Goal: Information Seeking & Learning: Learn about a topic

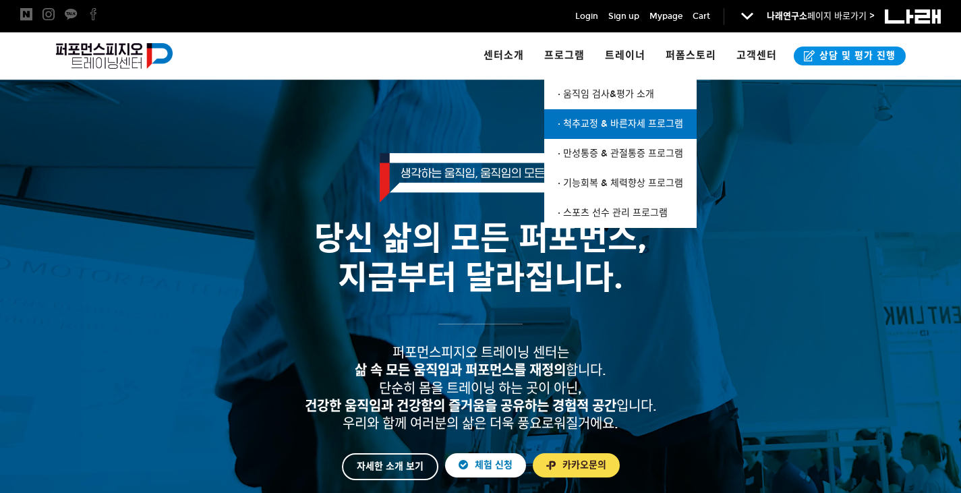
click at [593, 123] on span "· 척추교정 & 바른자세 프로그램" at bounding box center [620, 123] width 125 height 11
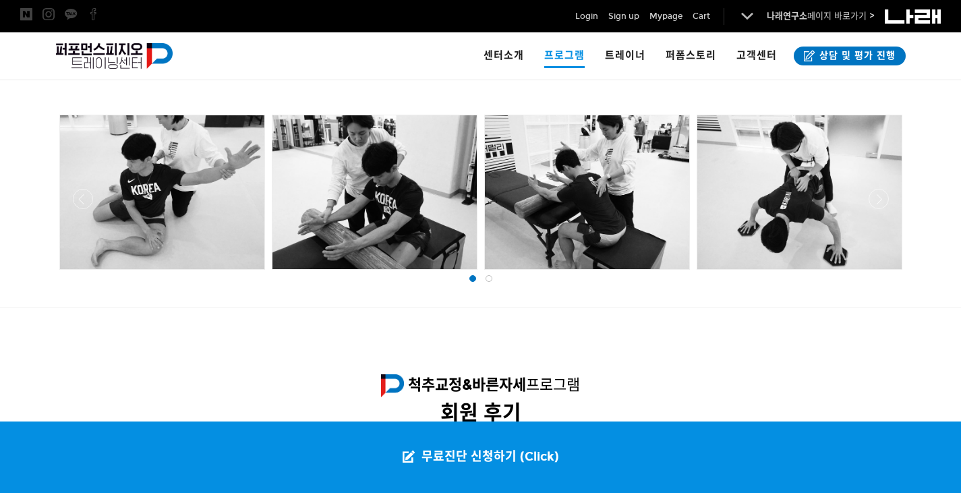
scroll to position [1214, 0]
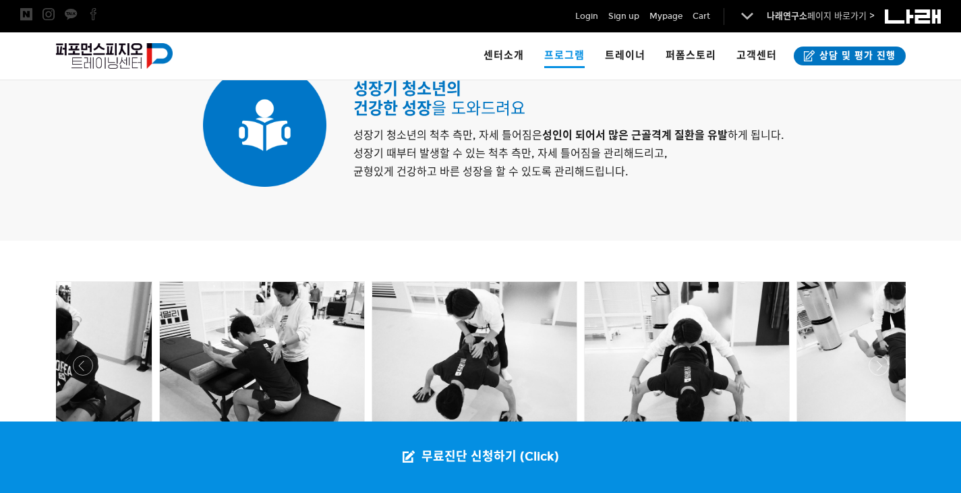
drag, startPoint x: 556, startPoint y: 350, endPoint x: 172, endPoint y: 350, distance: 384.4
click at [172, 350] on div at bounding box center [262, 359] width 204 height 154
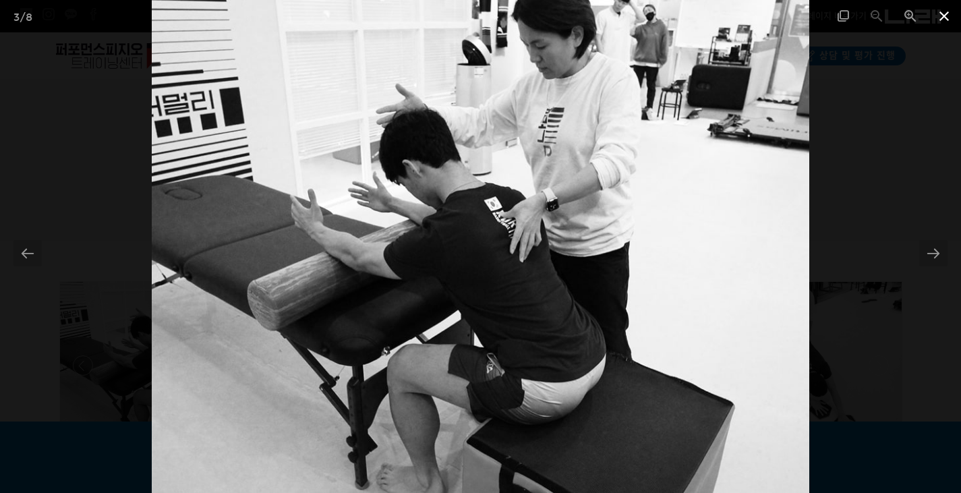
click at [937, 15] on span at bounding box center [944, 16] width 34 height 32
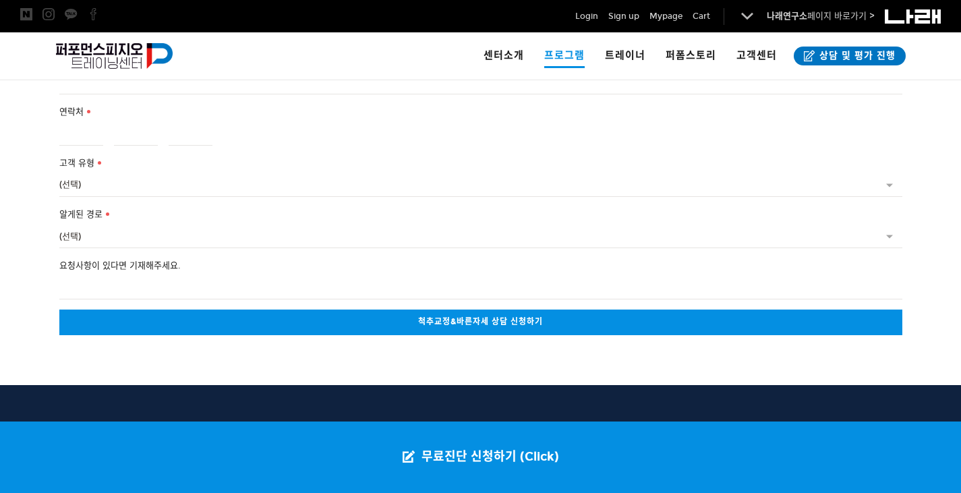
scroll to position [3014, 0]
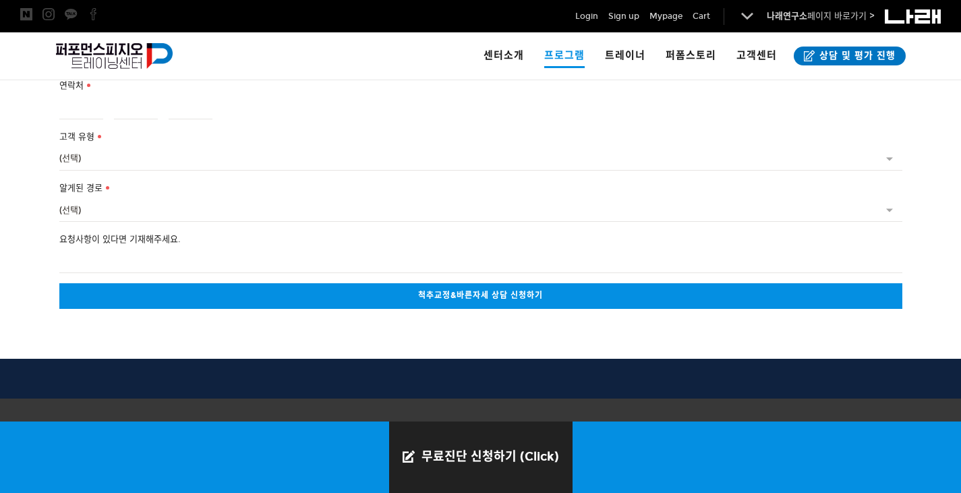
click at [456, 454] on link "무료진단 신청하기 (Click)" at bounding box center [480, 456] width 183 height 71
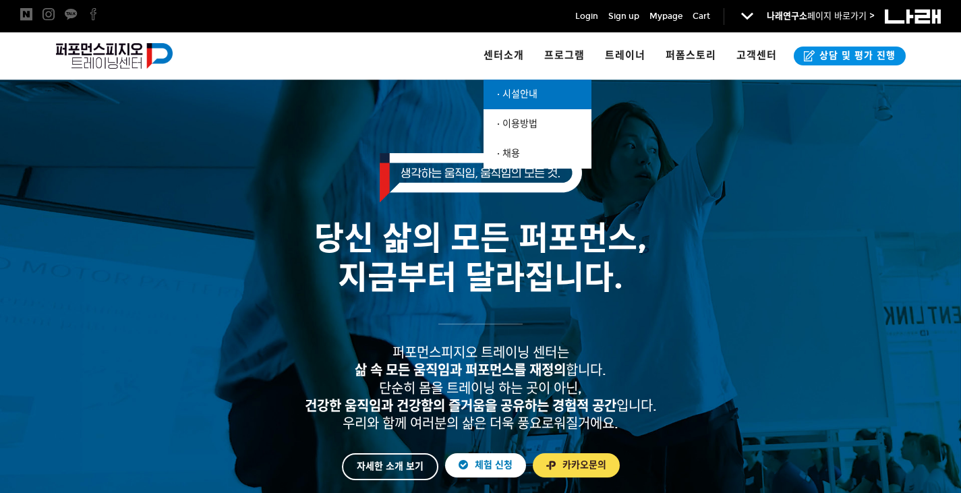
click at [517, 100] on link "· 시설안내" at bounding box center [537, 95] width 108 height 30
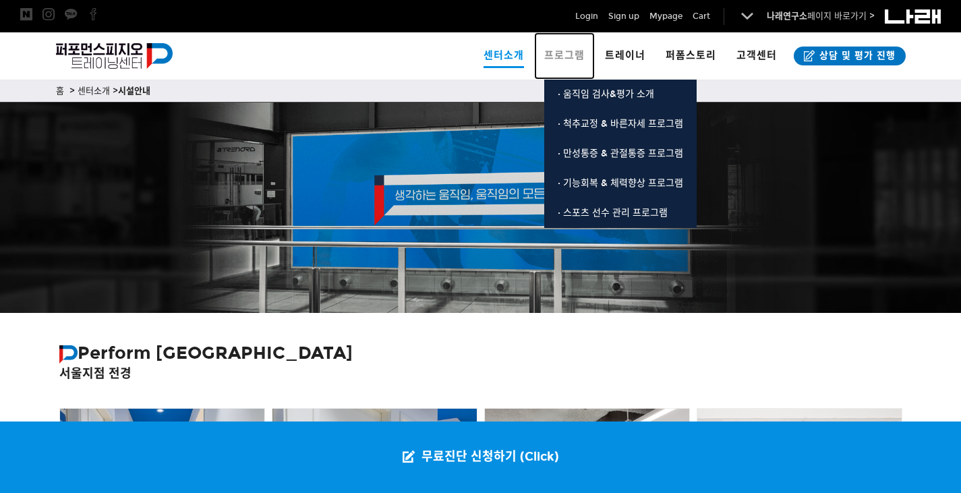
click at [558, 52] on span "프로그램" at bounding box center [564, 55] width 40 height 12
